Goal: Task Accomplishment & Management: Use online tool/utility

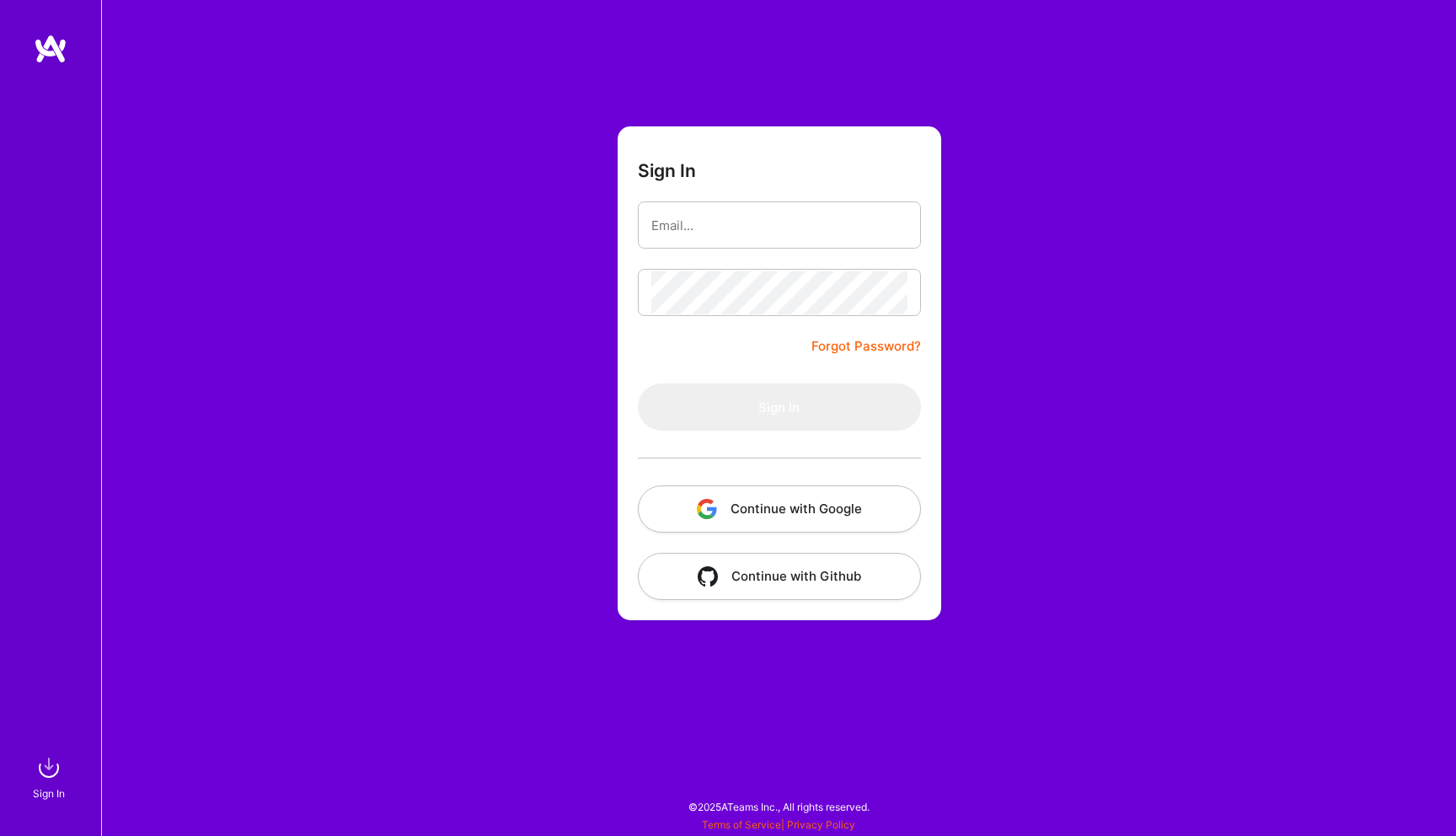
click at [755, 502] on button "Continue with Google" at bounding box center [778, 509] width 283 height 47
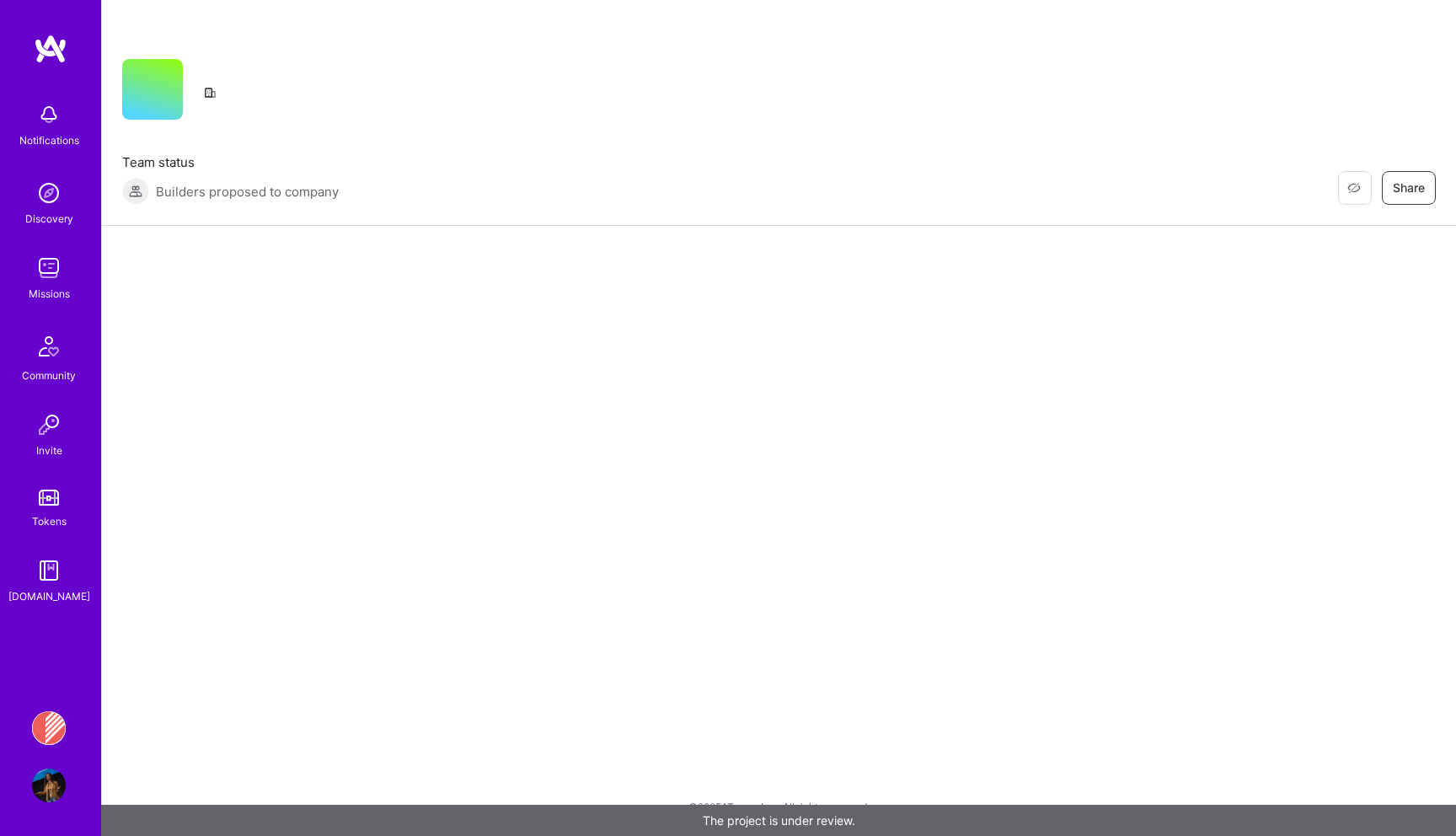
click at [64, 275] on img at bounding box center [48, 267] width 34 height 34
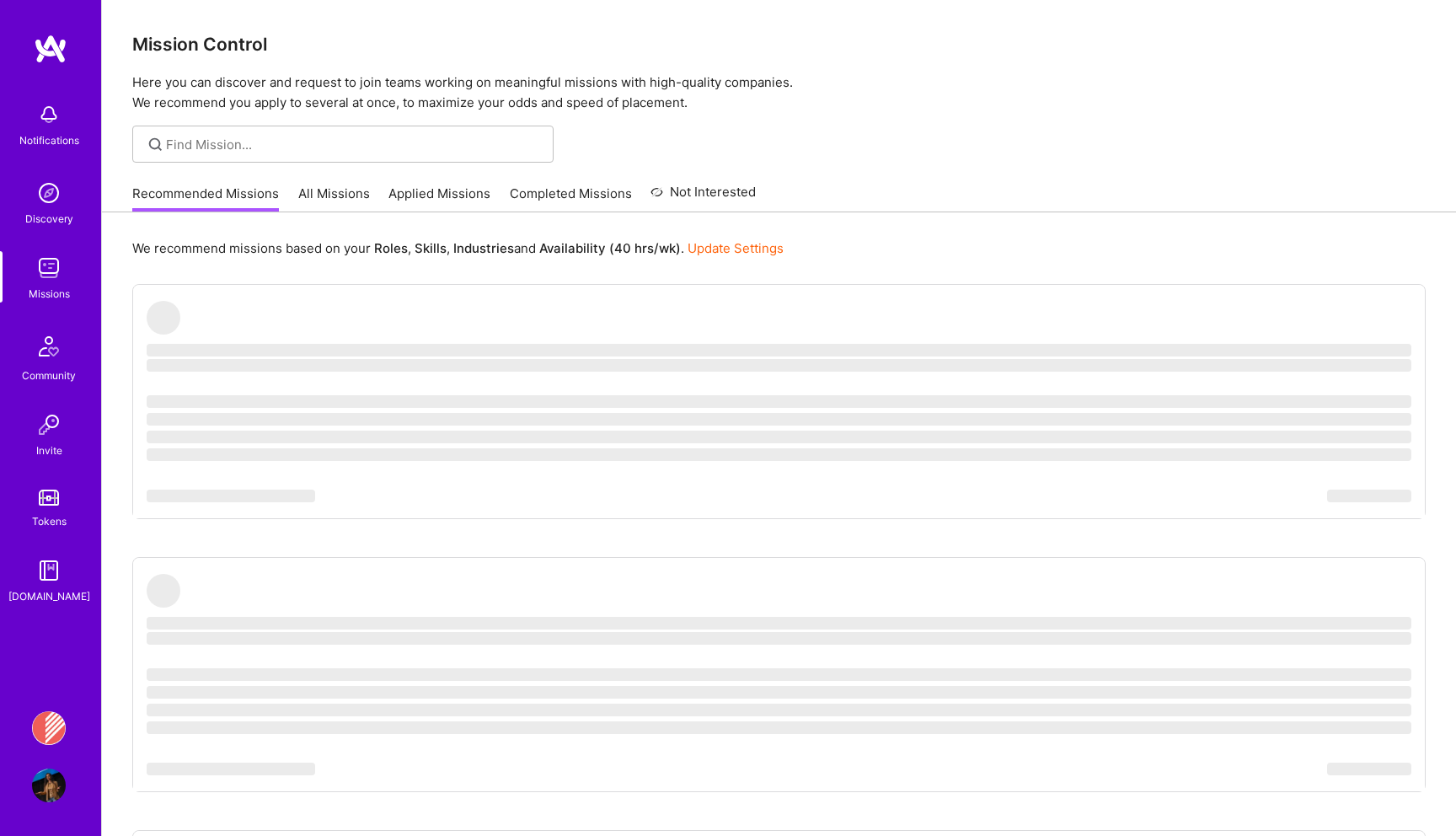
click at [404, 197] on link "Applied Missions" at bounding box center [439, 198] width 102 height 28
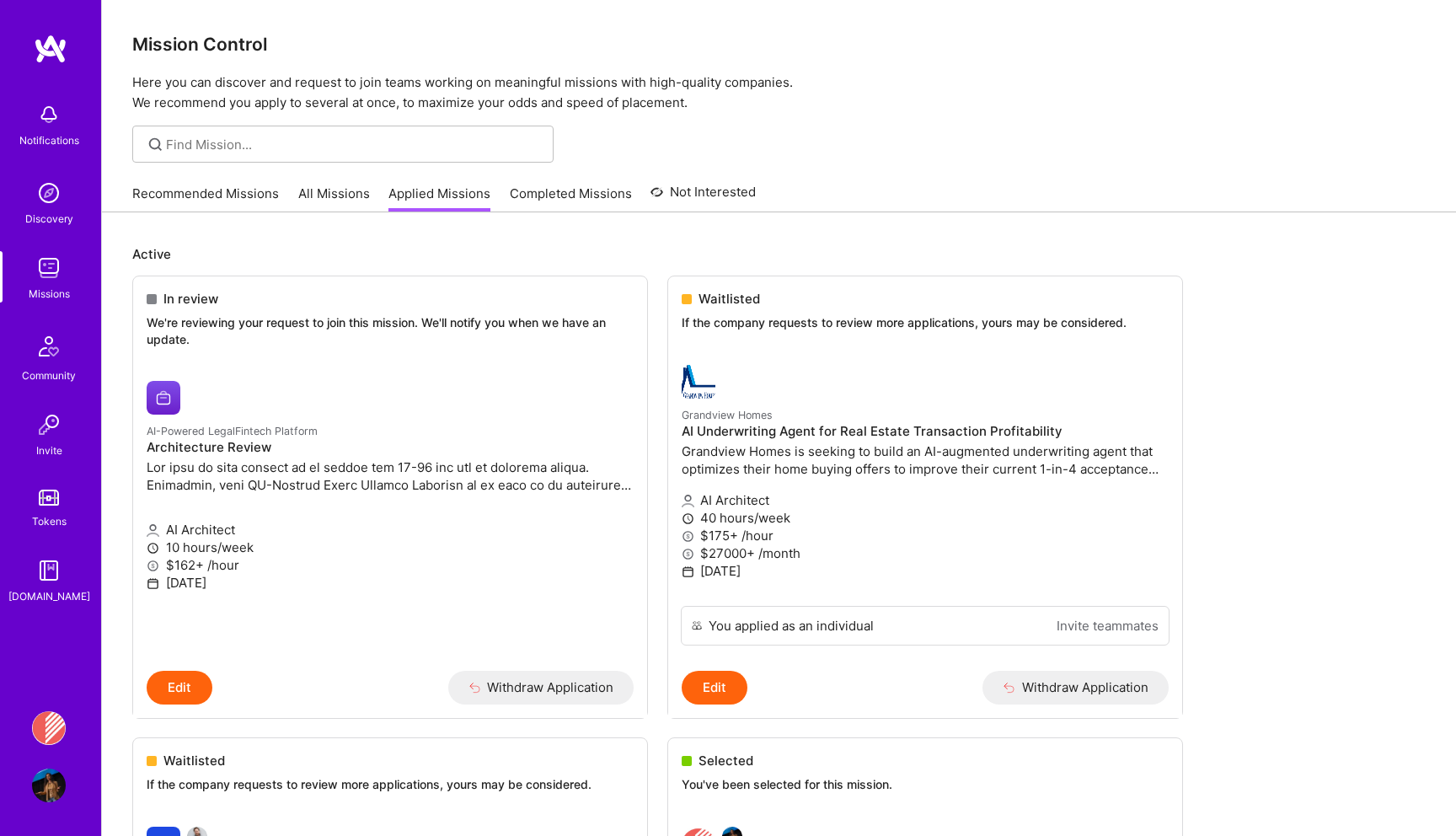
click at [287, 190] on div "Recommended Missions All Missions Applied Missions Completed Missions Not Inter…" at bounding box center [444, 193] width 623 height 37
click at [206, 193] on link "Recommended Missions" at bounding box center [205, 198] width 147 height 28
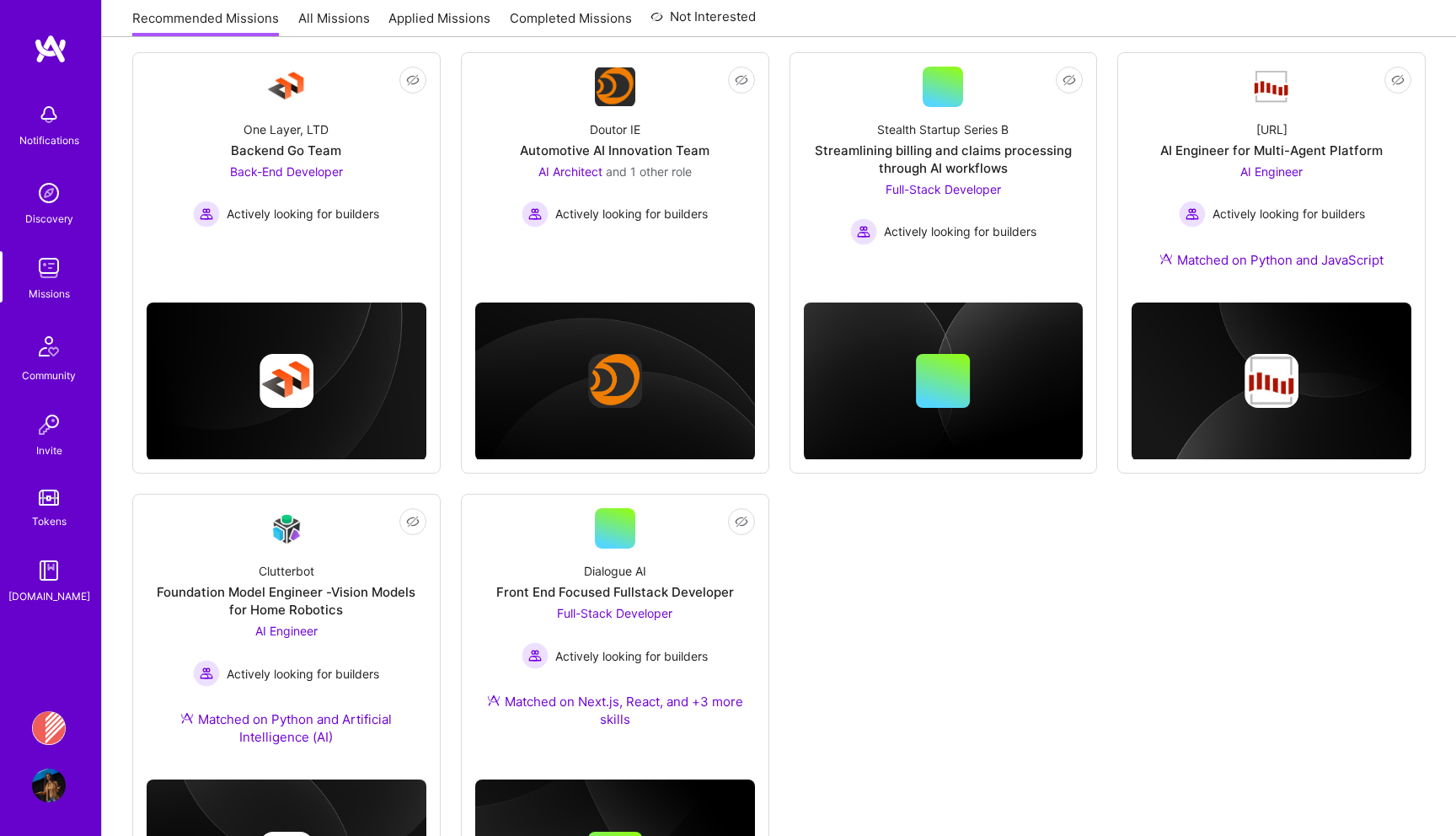
scroll to position [694, 0]
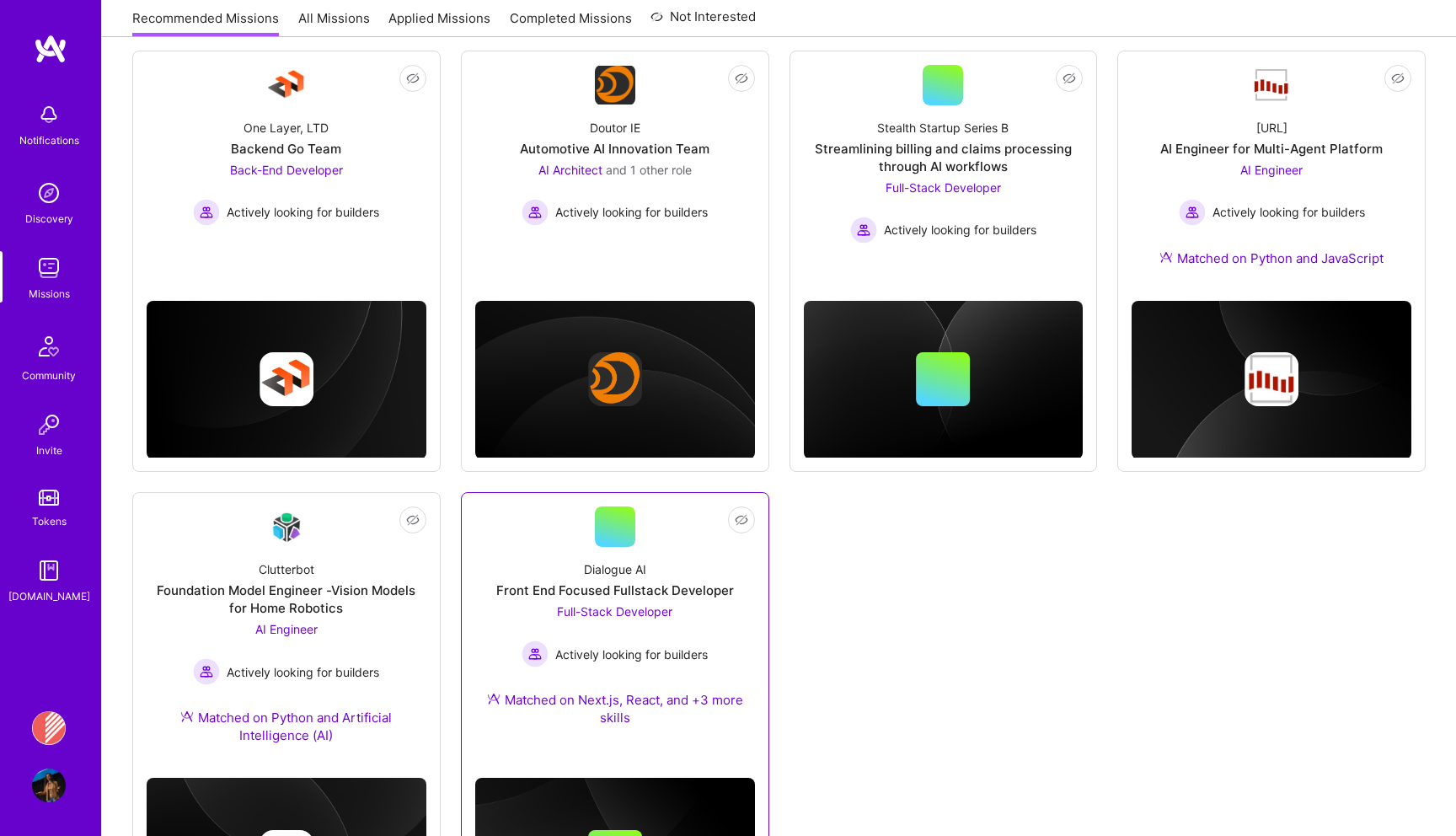
click at [625, 626] on div "Full-Stack Developer Actively looking for builders" at bounding box center [615, 636] width 186 height 65
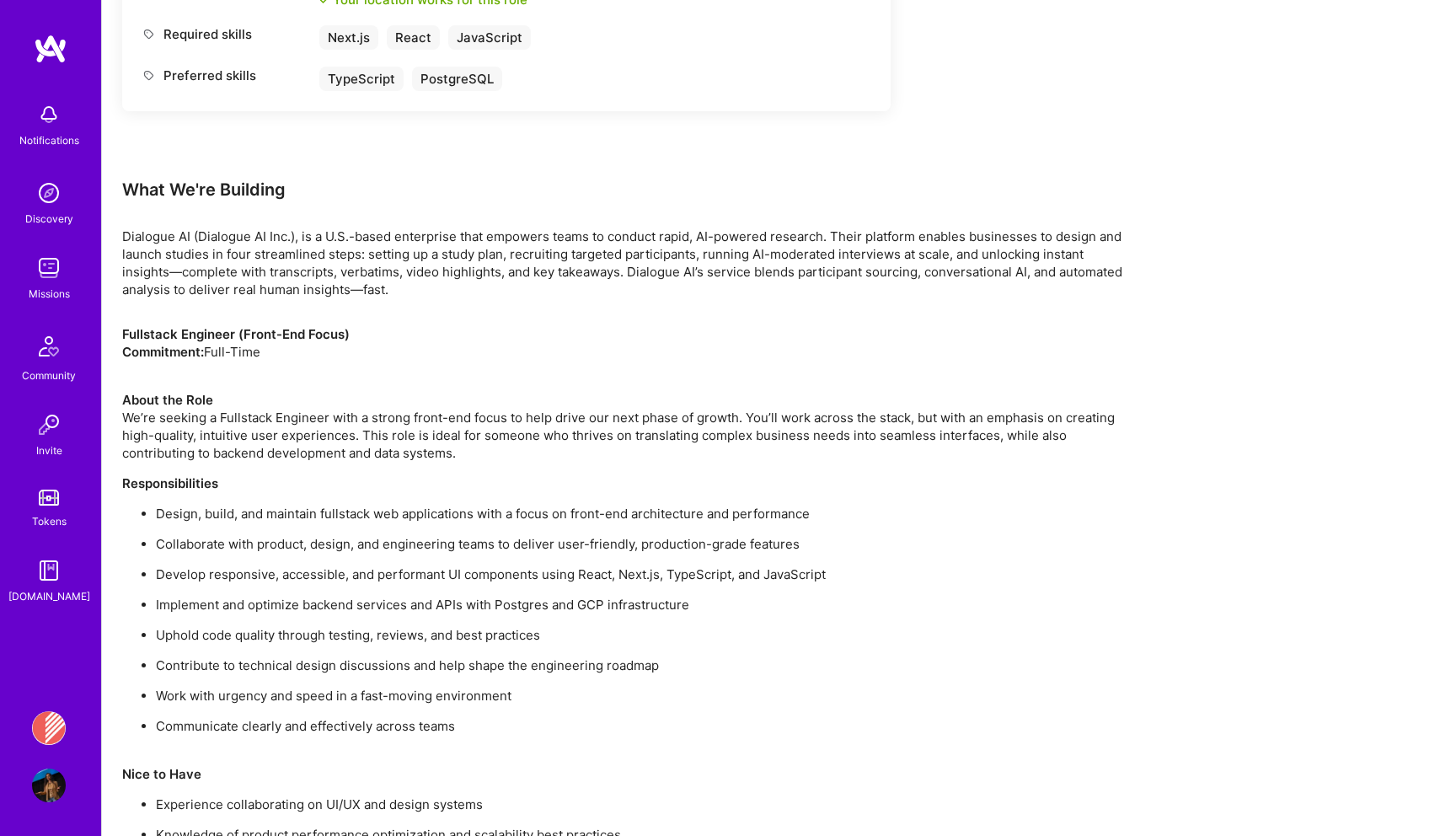
scroll to position [949, 0]
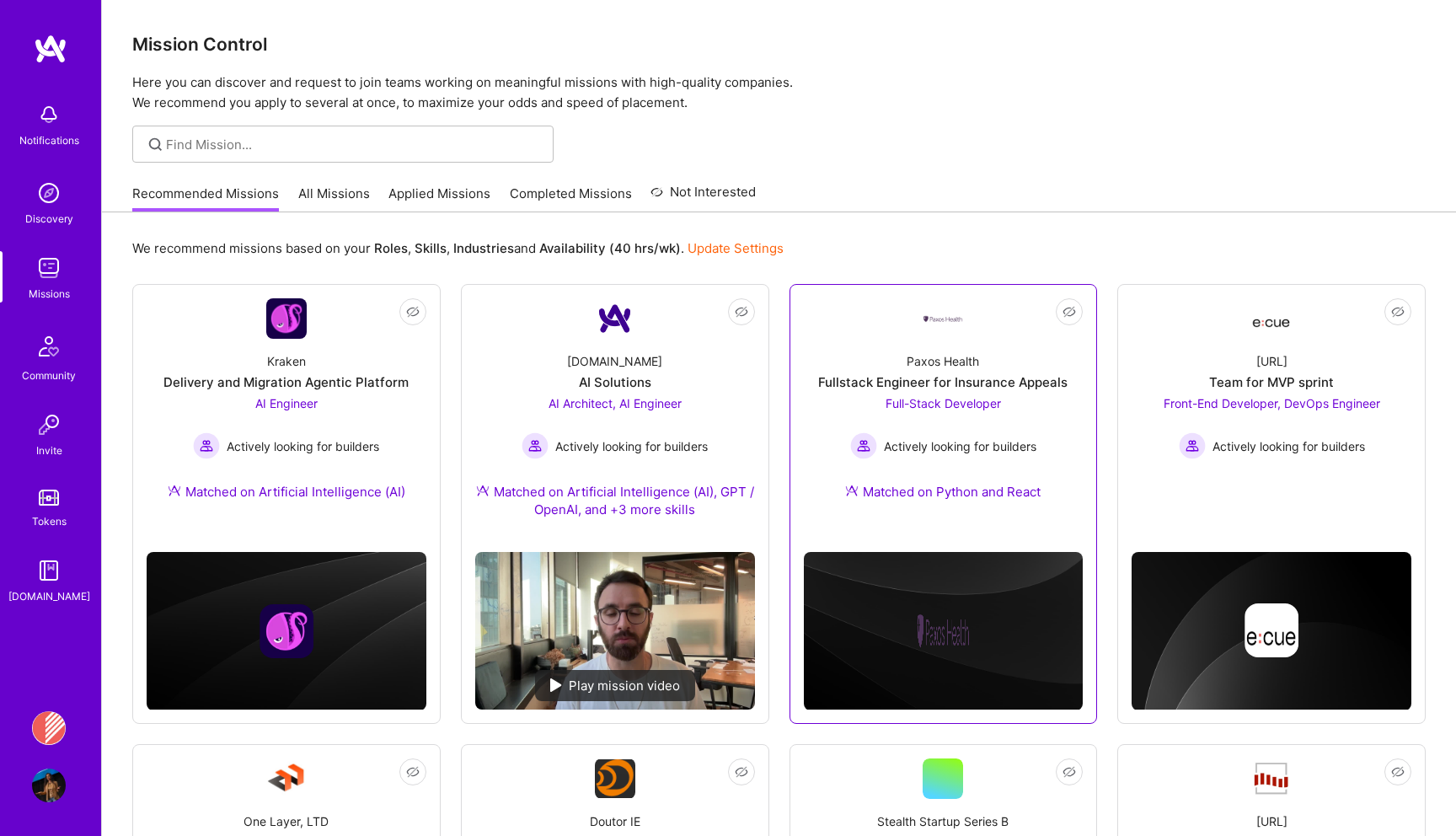
click at [847, 402] on div "Paxos Health Fullstack Engineer for Insurance Appeals Full-Stack Developer Acti…" at bounding box center [943, 429] width 279 height 182
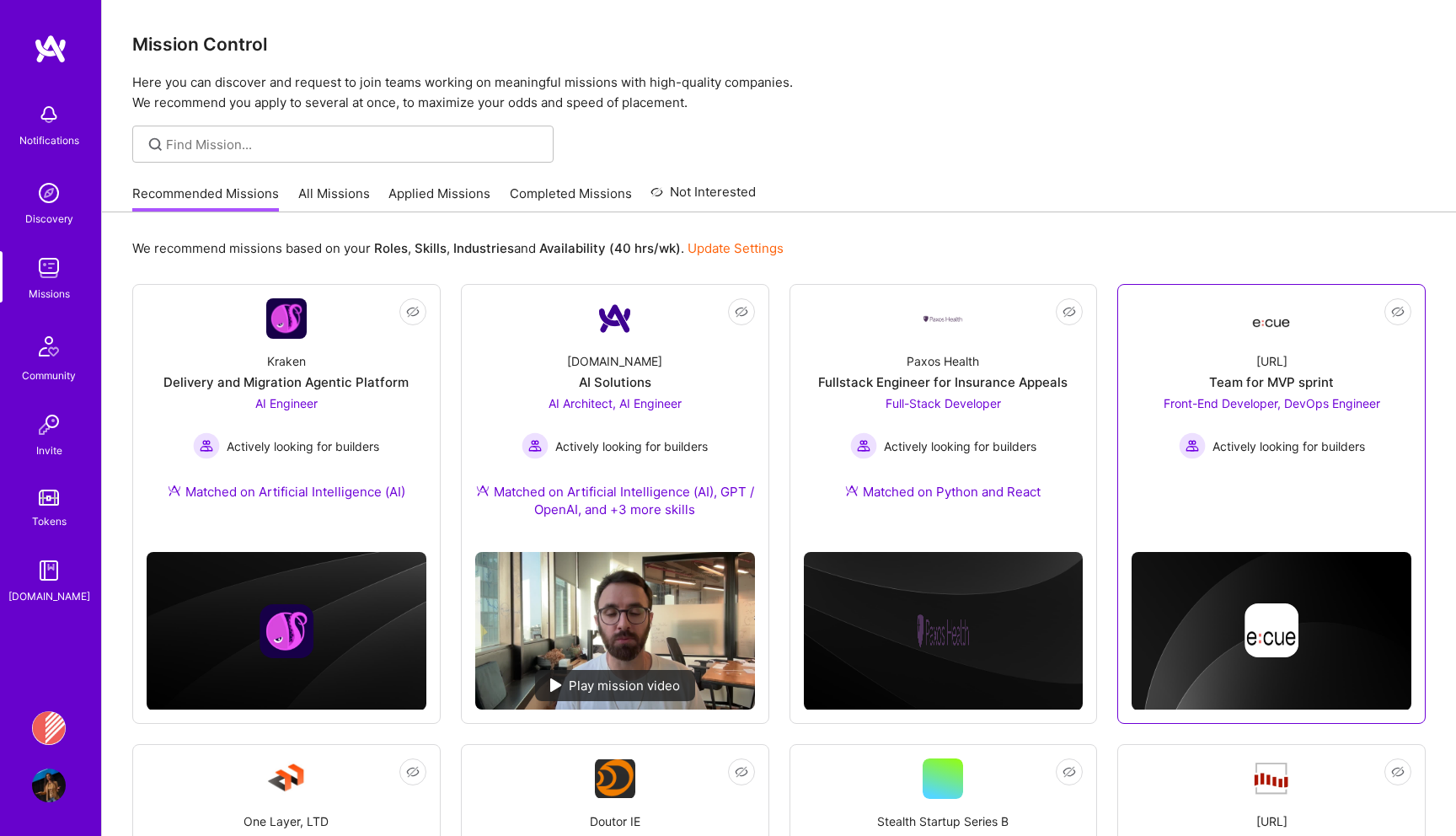
click at [1253, 523] on div at bounding box center [1271, 610] width 279 height 199
click at [1179, 320] on link "Not Interested [URL] Team for MVP sprint Front-End Developer, DevOps Engineer A…" at bounding box center [1271, 398] width 279 height 199
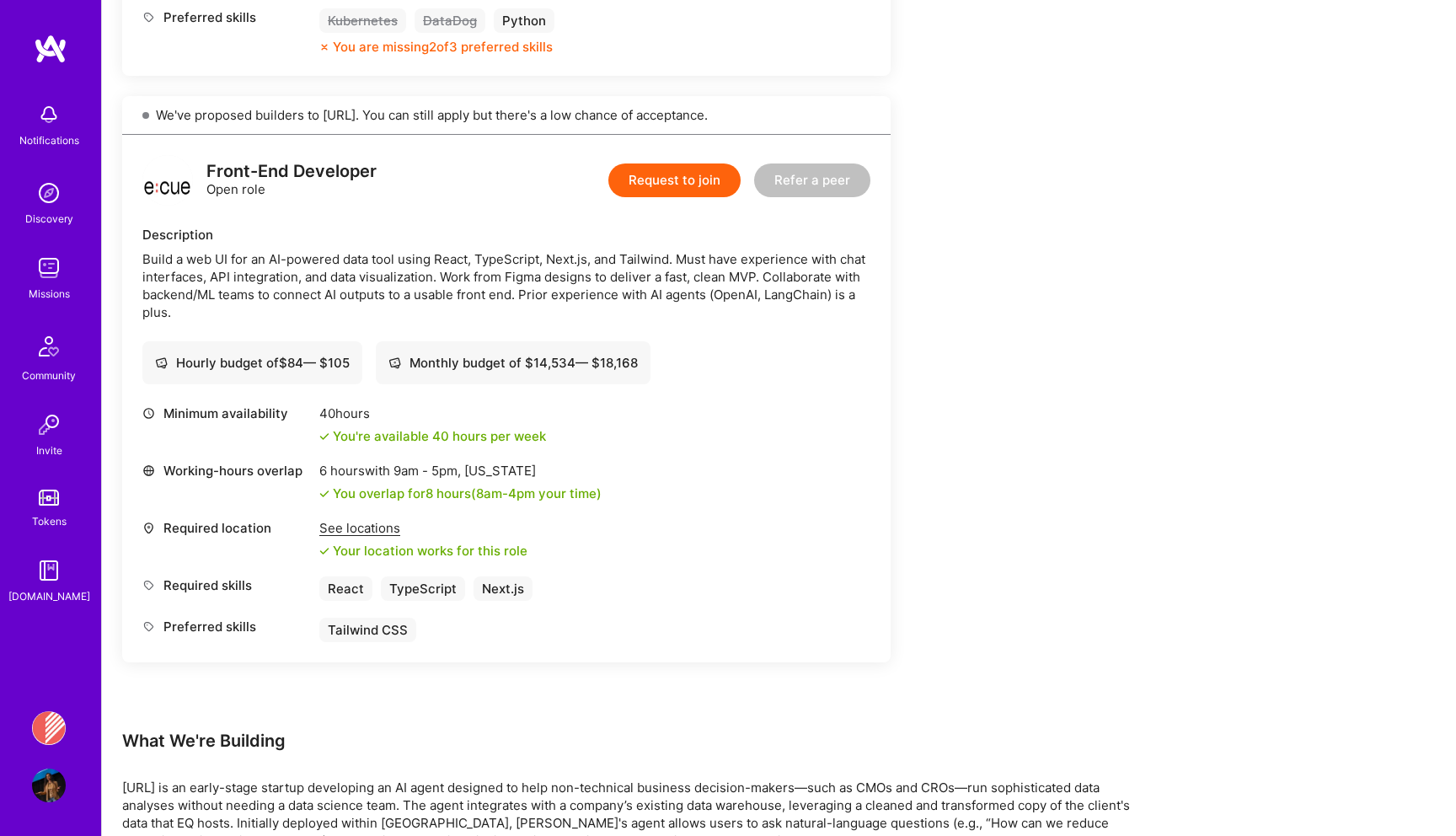
scroll to position [893, 0]
click at [32, 285] on div "Missions" at bounding box center [49, 294] width 41 height 18
